Goal: Use online tool/utility

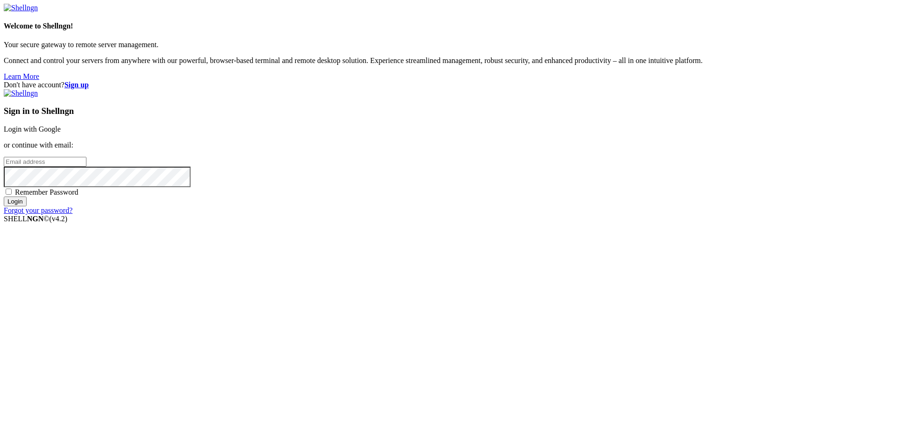
click at [61, 133] on link "Login with Google" at bounding box center [32, 129] width 57 height 8
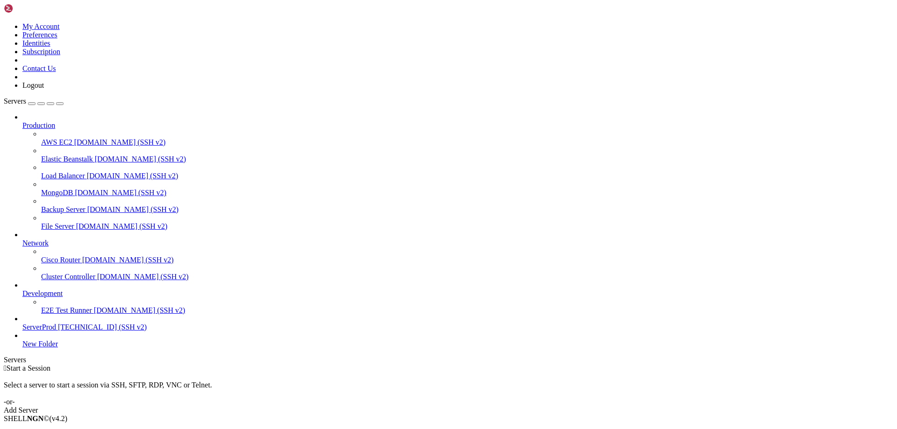
click at [58, 331] on span "[TECHNICAL_ID] (SSH v2)" at bounding box center [102, 327] width 89 height 8
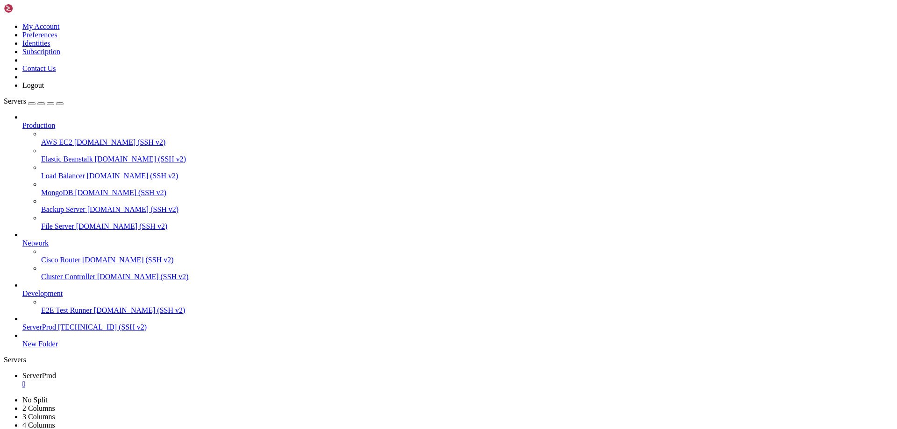
drag, startPoint x: 213, startPoint y: 824, endPoint x: 190, endPoint y: 881, distance: 61.6
drag, startPoint x: 278, startPoint y: 780, endPoint x: 203, endPoint y: 884, distance: 127.9
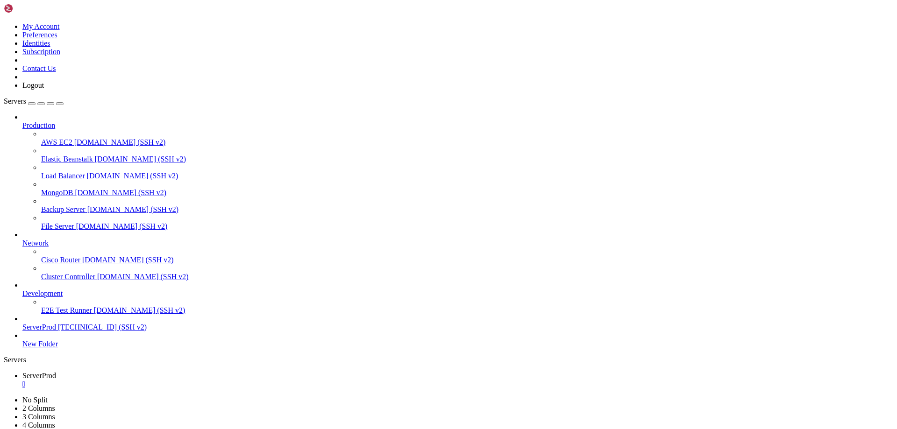
scroll to position [2359, 0]
drag, startPoint x: 24, startPoint y: 887, endPoint x: 12, endPoint y: 819, distance: 68.8
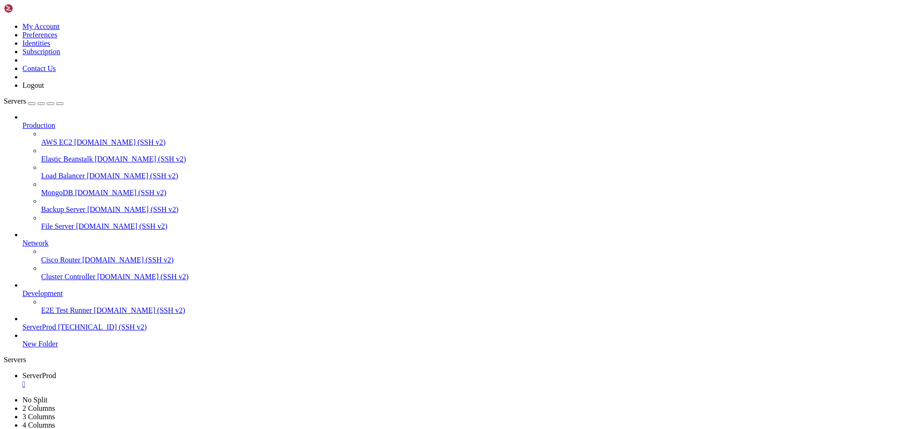
drag, startPoint x: 131, startPoint y: 865, endPoint x: 62, endPoint y: 883, distance: 71.4
drag, startPoint x: 18, startPoint y: 794, endPoint x: 37, endPoint y: 801, distance: 20.7
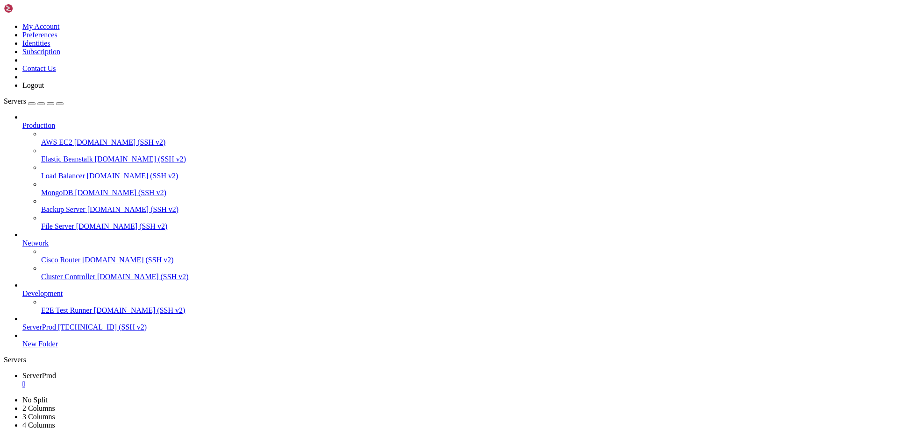
scroll to position [2685, 0]
drag, startPoint x: 94, startPoint y: 843, endPoint x: 82, endPoint y: 904, distance: 61.5
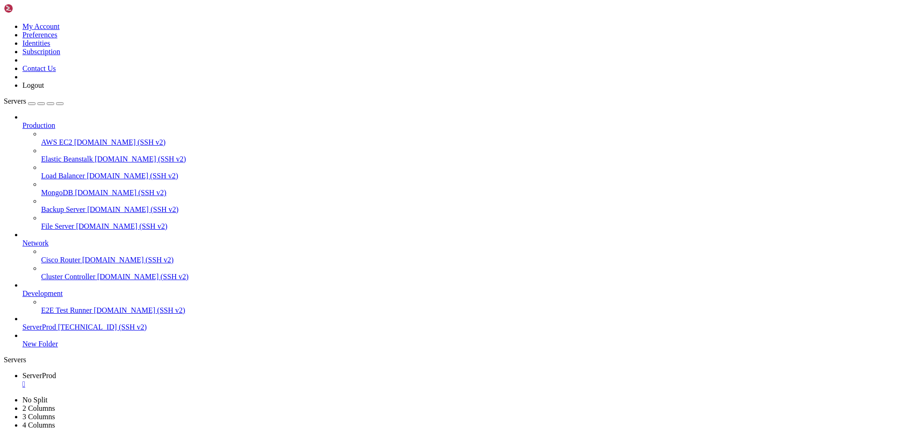
scroll to position [3114, 0]
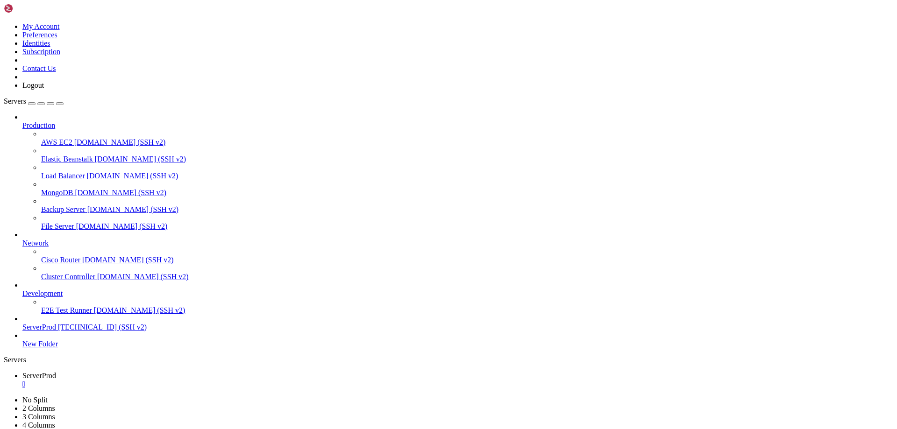
copy span "contabilidads"
drag, startPoint x: 183, startPoint y: 818, endPoint x: 420, endPoint y: 746, distance: 247.2
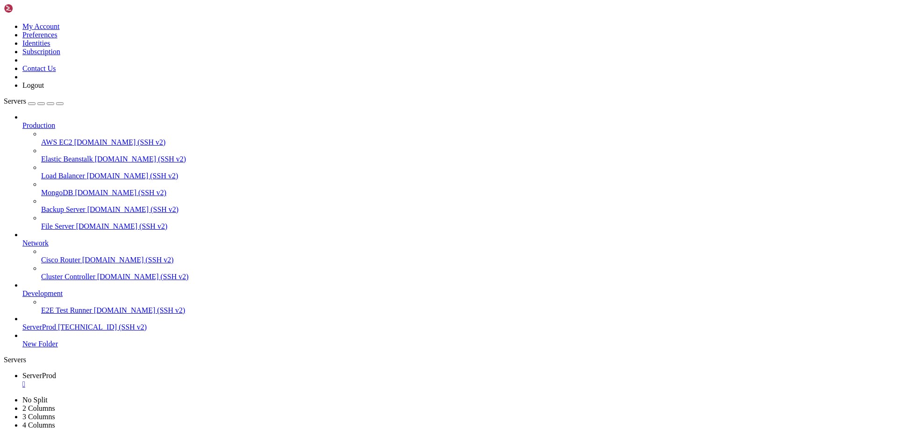
drag, startPoint x: 217, startPoint y: 858, endPoint x: 151, endPoint y: 822, distance: 75.5
